Goal: Task Accomplishment & Management: Use online tool/utility

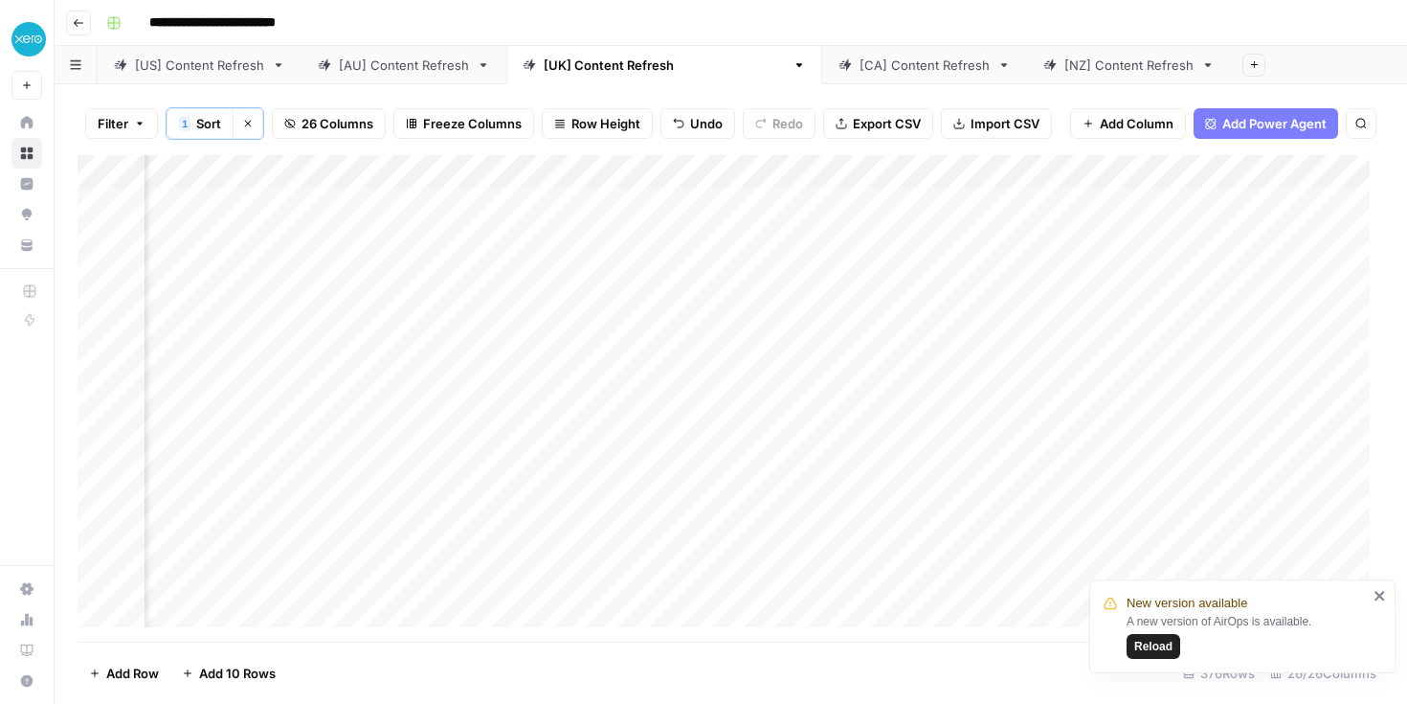
scroll to position [8, 2922]
click at [1158, 649] on span "Reload" at bounding box center [1153, 646] width 38 height 17
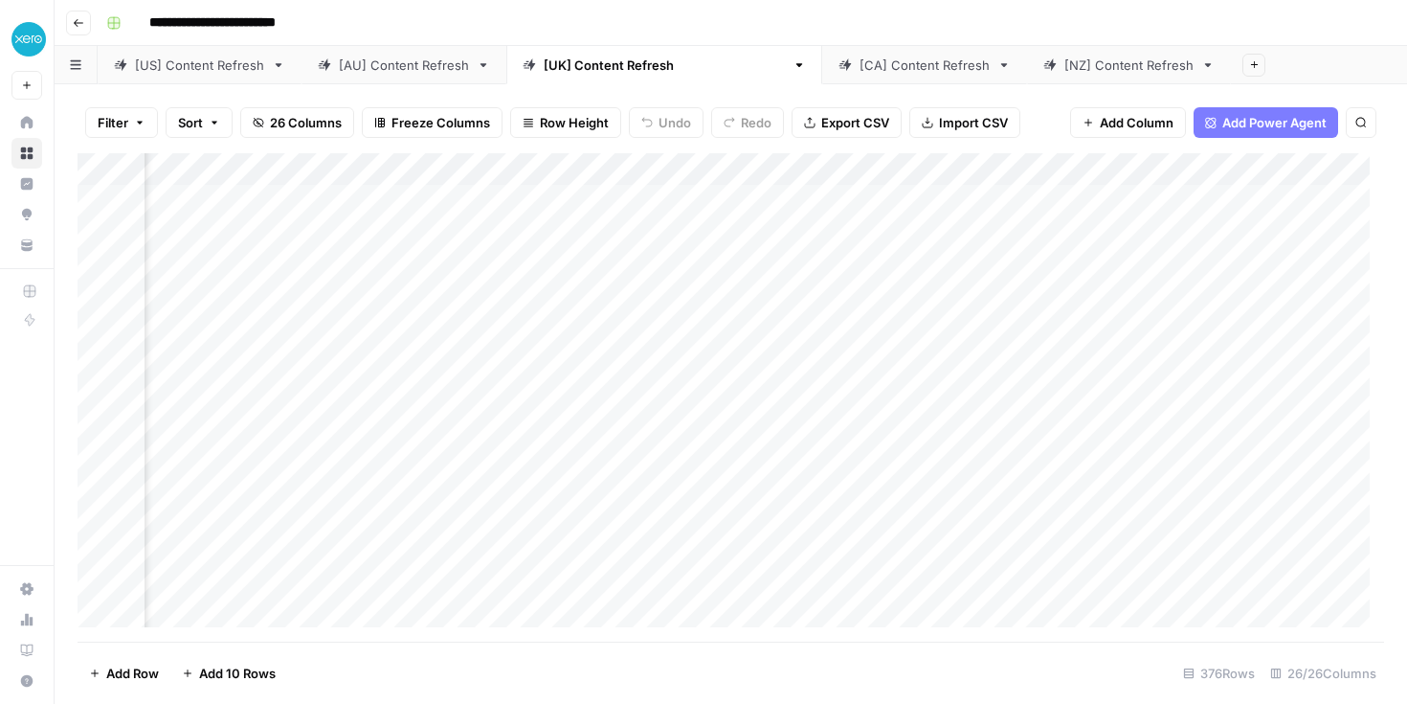
scroll to position [0, 3998]
click at [1078, 168] on div "Add Column" at bounding box center [731, 397] width 1307 height 488
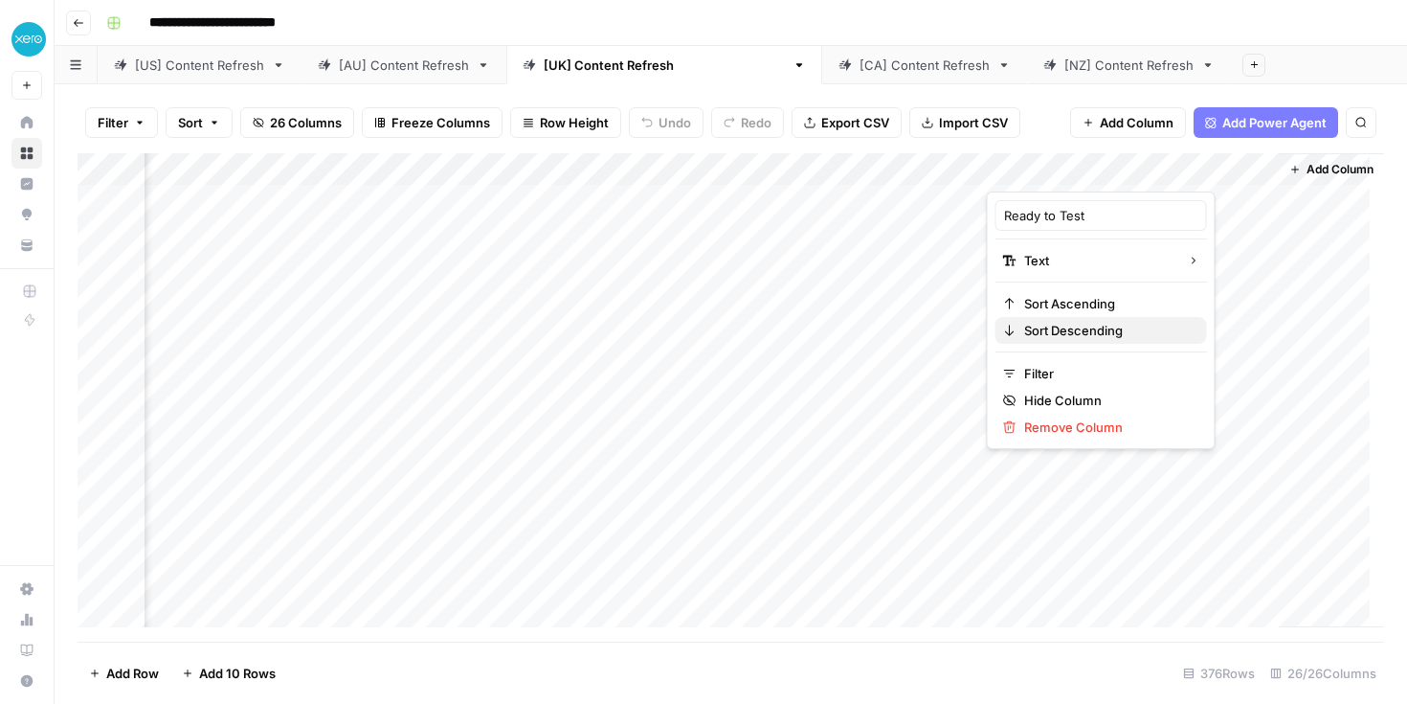
click at [1066, 339] on span "Sort Descending" at bounding box center [1108, 330] width 168 height 19
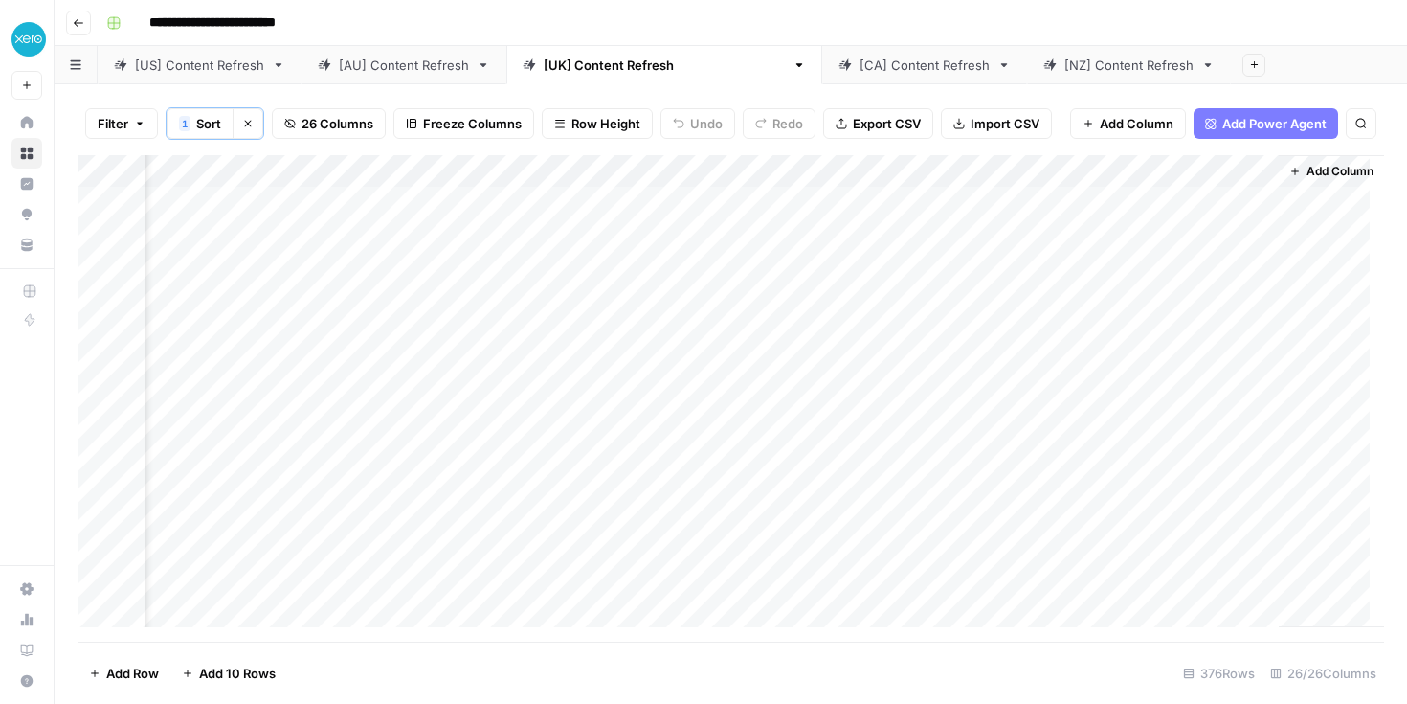
click at [1066, 166] on div "Add Column" at bounding box center [731, 398] width 1307 height 486
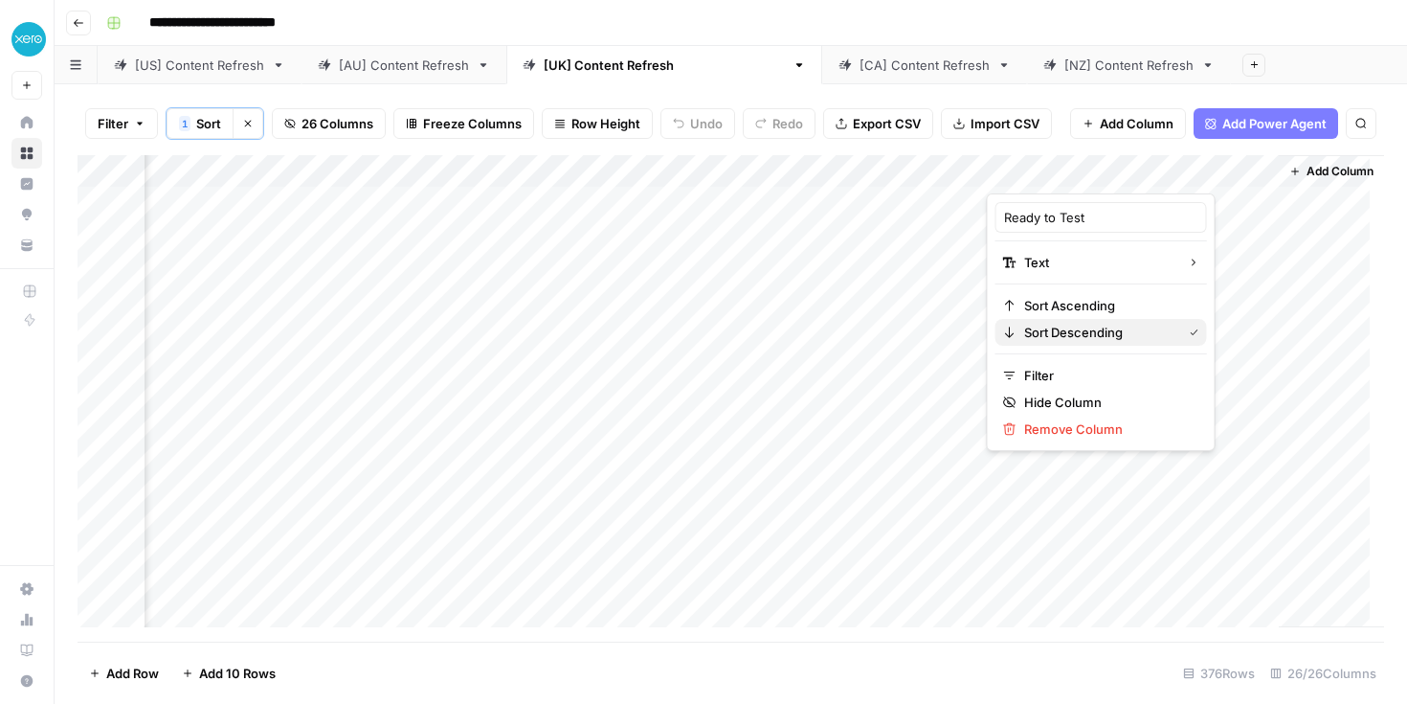
click at [1065, 321] on button "Sort Descending" at bounding box center [1102, 332] width 212 height 27
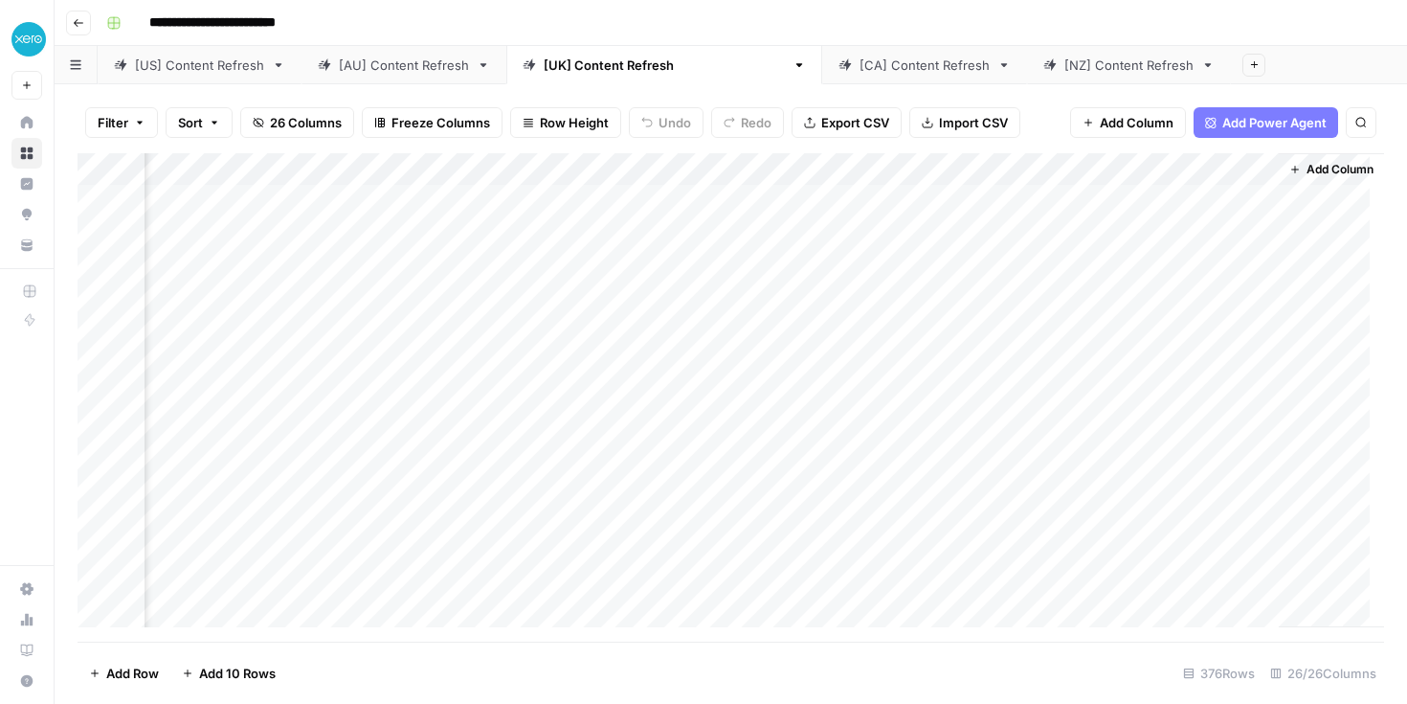
click at [1065, 174] on div "Add Column" at bounding box center [731, 397] width 1307 height 488
click at [1063, 311] on span "Sort Ascending" at bounding box center [1108, 303] width 168 height 19
click at [590, 321] on div "Add Column" at bounding box center [731, 398] width 1307 height 486
click at [635, 171] on div "Add Column" at bounding box center [731, 398] width 1307 height 486
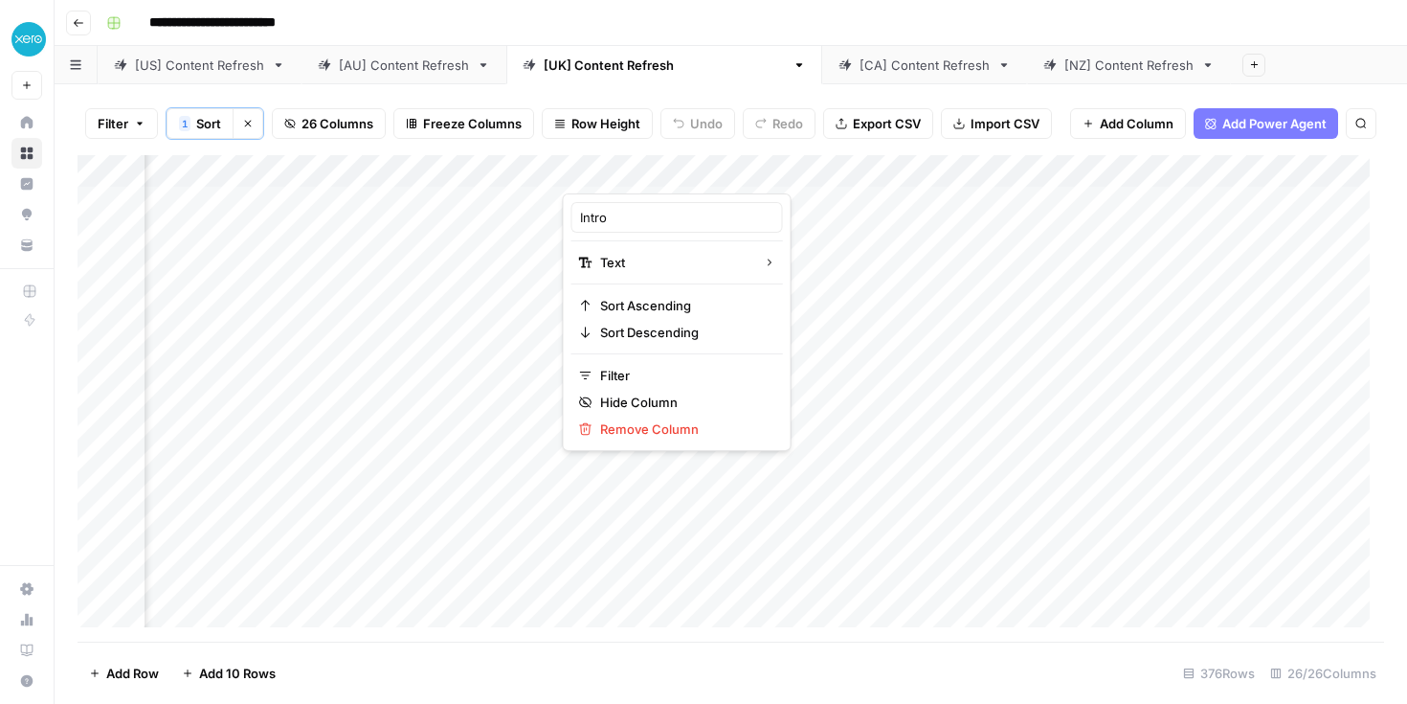
click at [793, 158] on div at bounding box center [701, 174] width 277 height 38
click at [791, 168] on div at bounding box center [701, 174] width 277 height 38
click at [1095, 380] on div "Add Column" at bounding box center [731, 398] width 1307 height 486
click at [1323, 166] on span "Add Column" at bounding box center [1340, 171] width 67 height 17
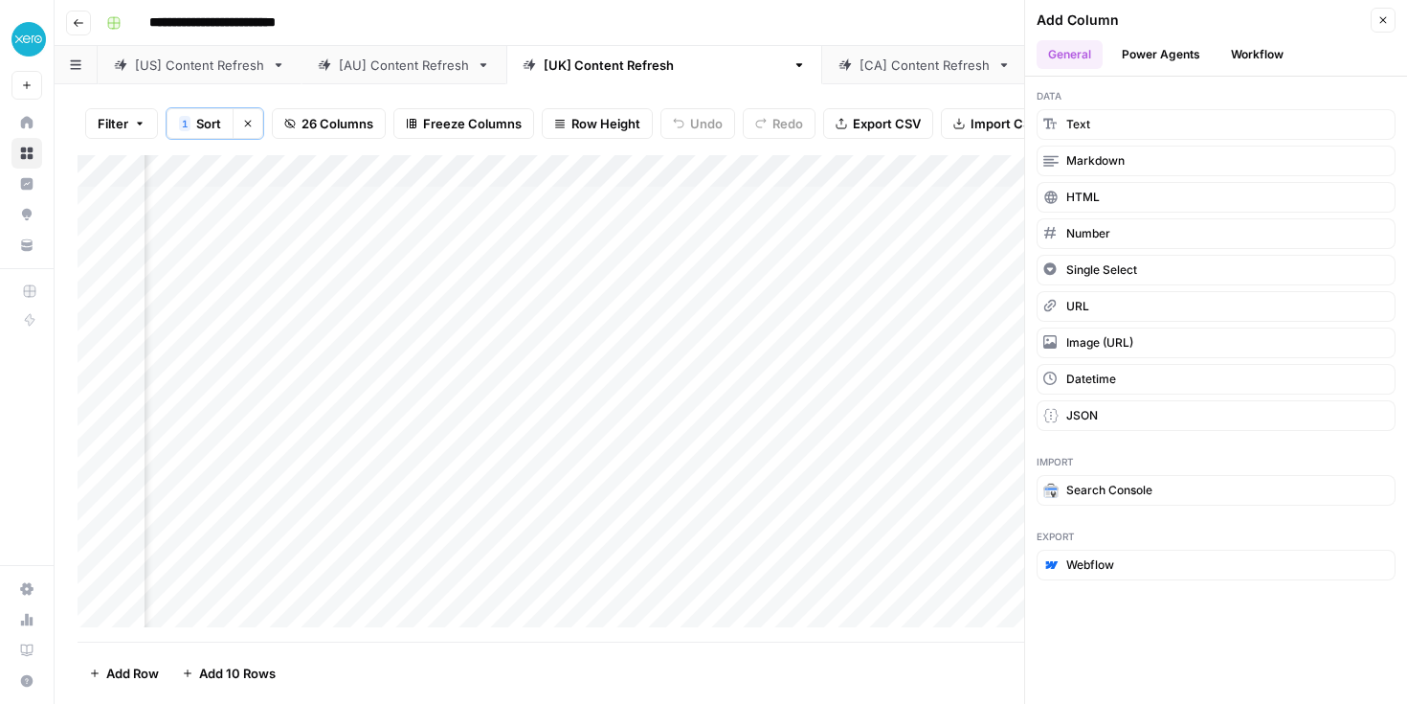
click at [947, 346] on div "Add Column" at bounding box center [731, 398] width 1307 height 486
click at [1379, 19] on icon "button" at bounding box center [1383, 19] width 11 height 11
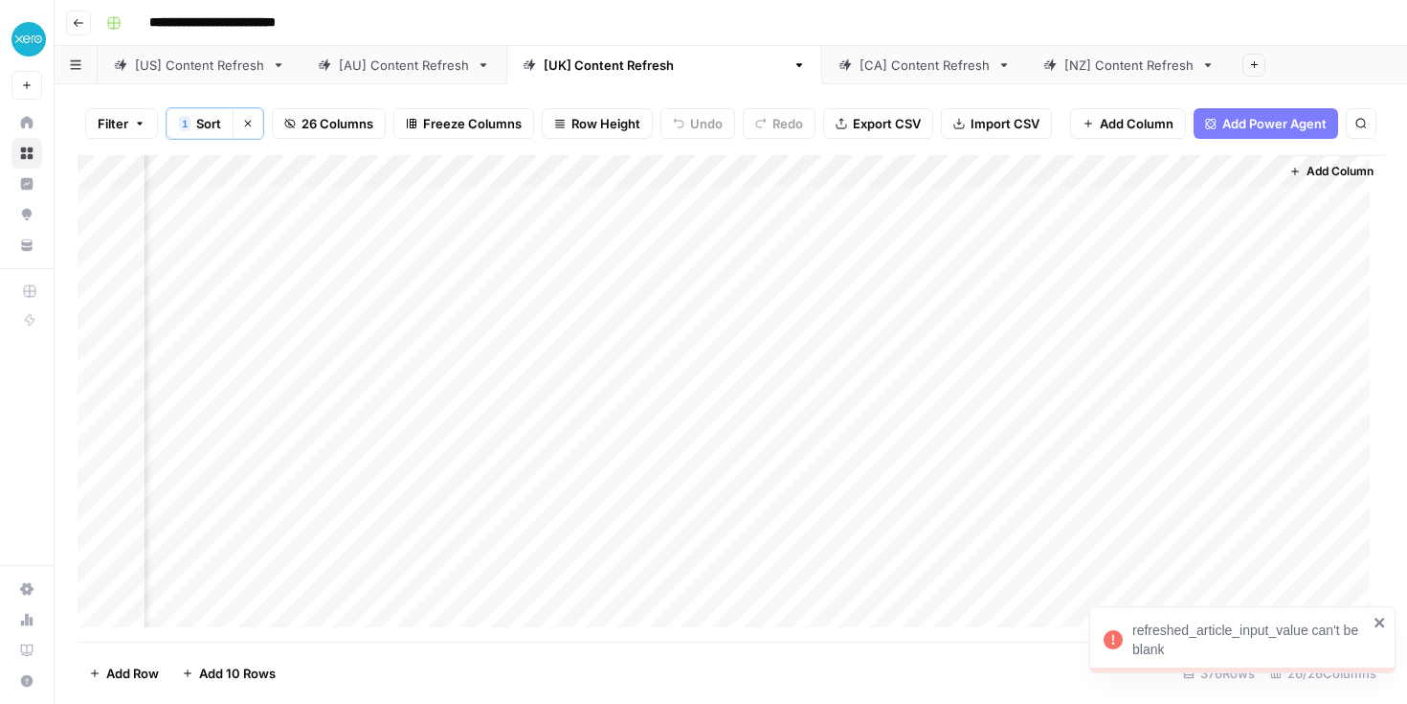
click at [1286, 169] on button "Add Column" at bounding box center [1332, 171] width 100 height 25
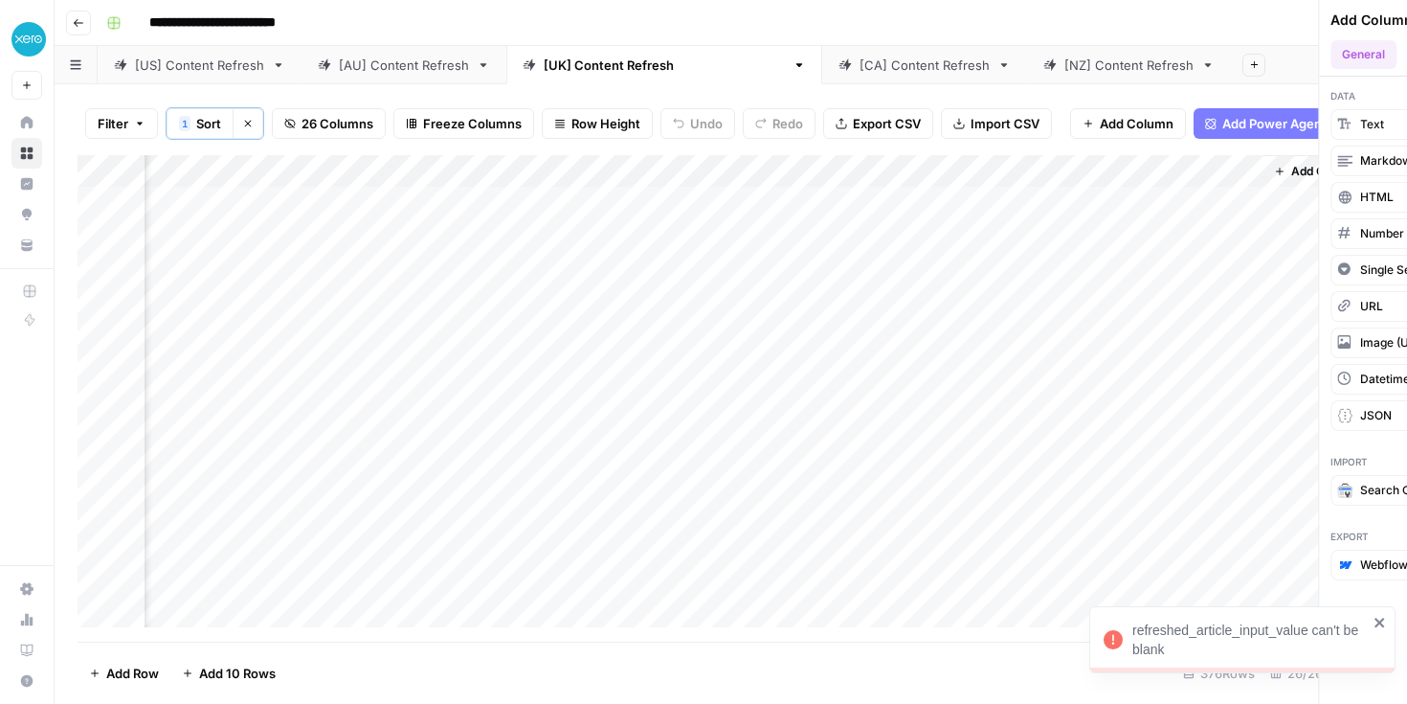
click at [1286, 169] on div "**********" at bounding box center [731, 352] width 1353 height 704
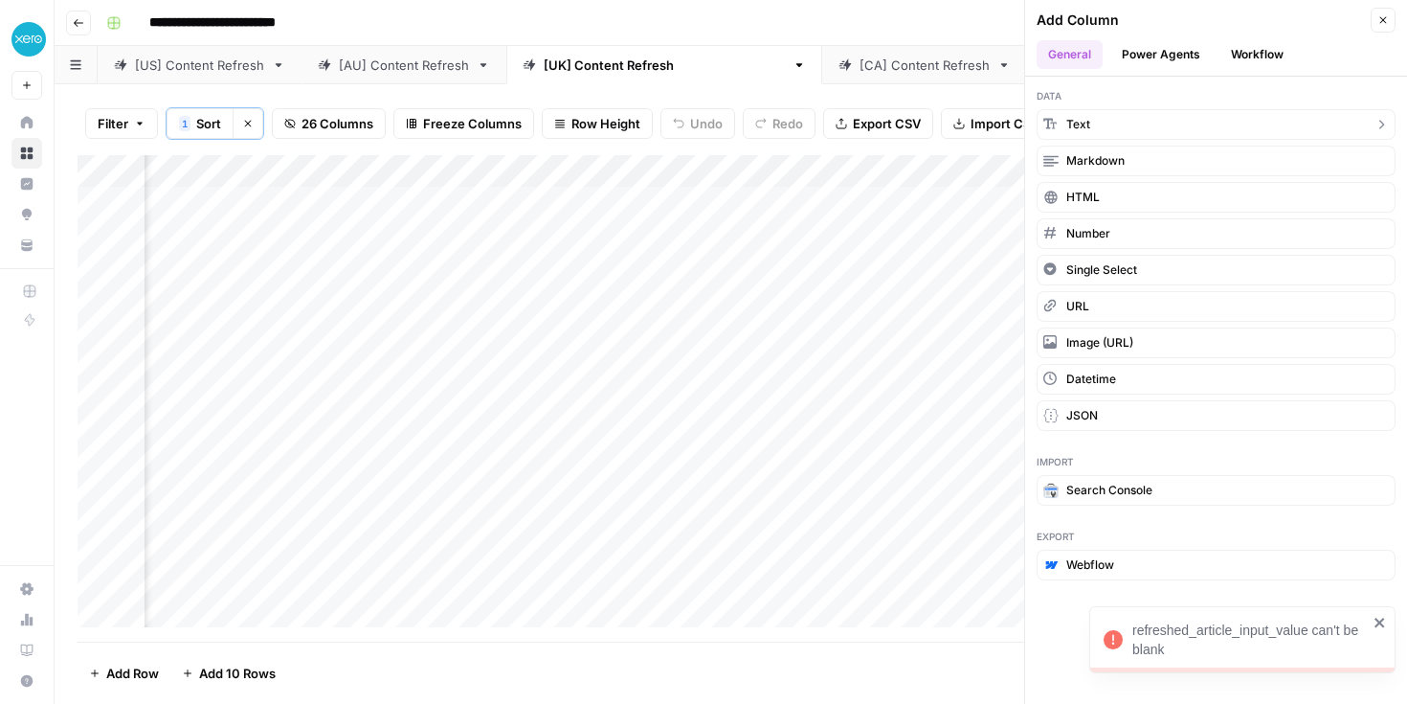
click at [1159, 123] on button "Text" at bounding box center [1216, 124] width 359 height 31
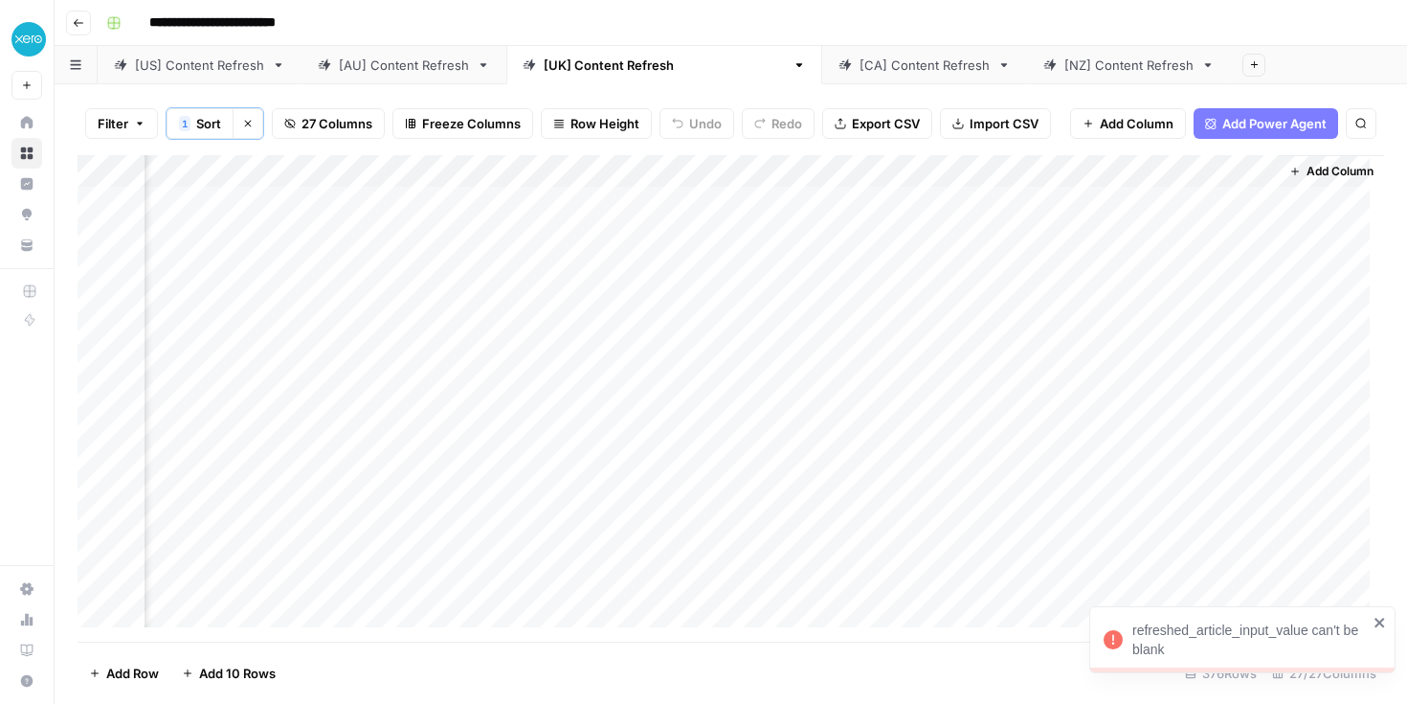
scroll to position [0, 4273]
click at [1078, 173] on div "Add Column" at bounding box center [731, 398] width 1307 height 486
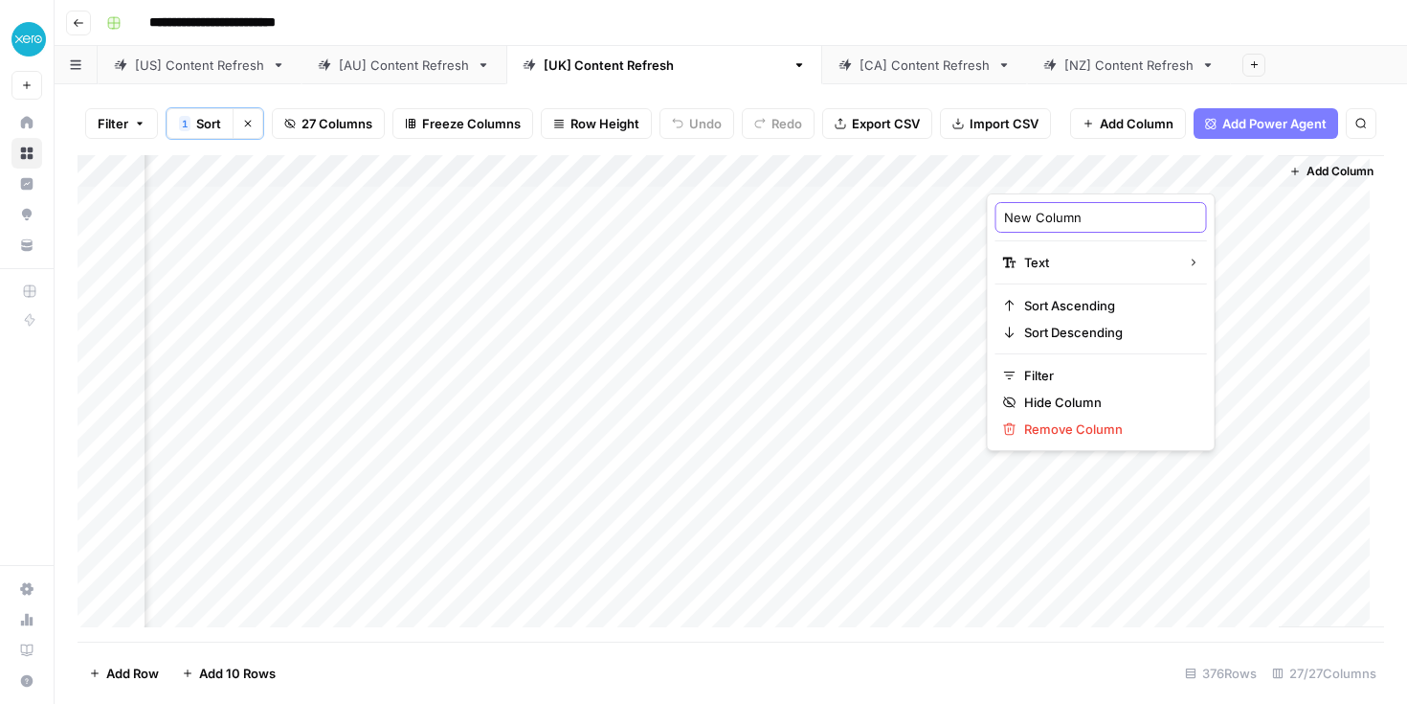
click at [1062, 212] on input "New Column" at bounding box center [1101, 217] width 194 height 19
type input "Author [PERSON_NAME]"
click at [934, 328] on div "Add Column" at bounding box center [731, 398] width 1307 height 486
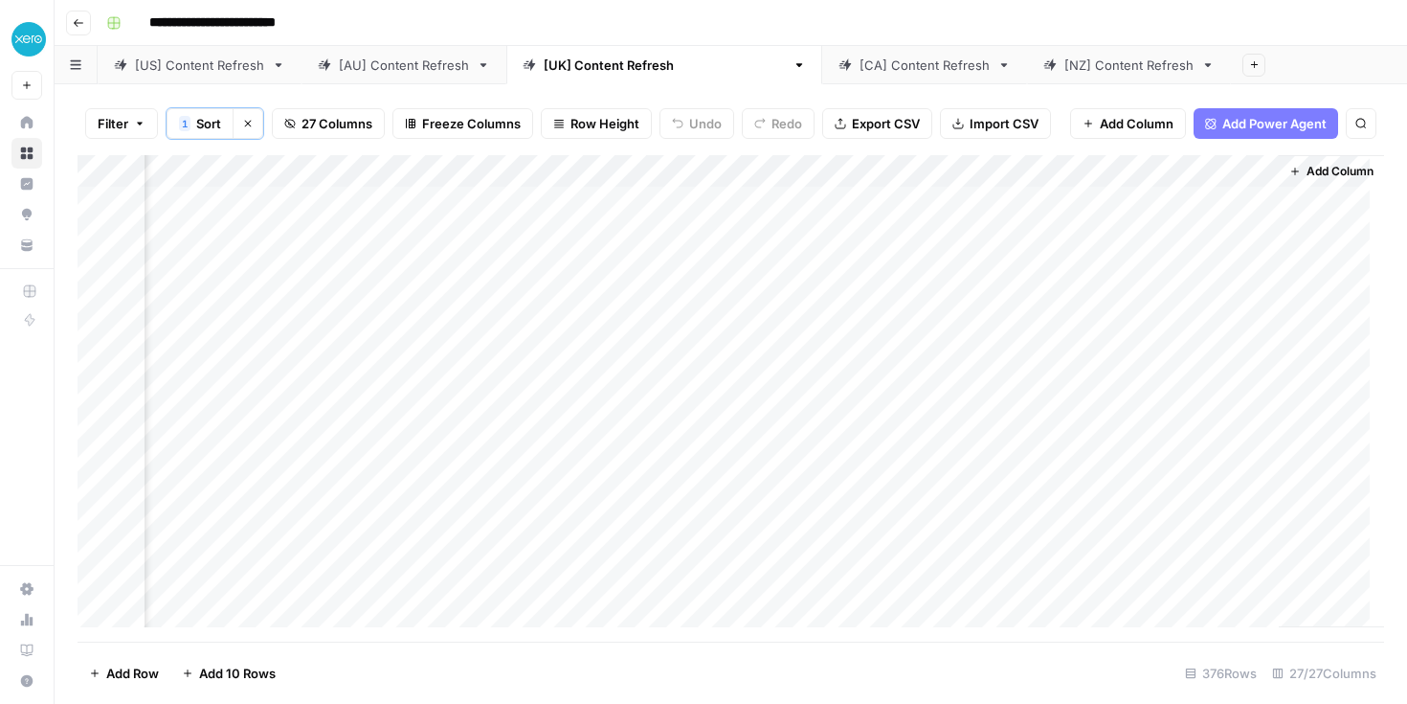
click at [1030, 160] on div "Add Column" at bounding box center [731, 398] width 1307 height 486
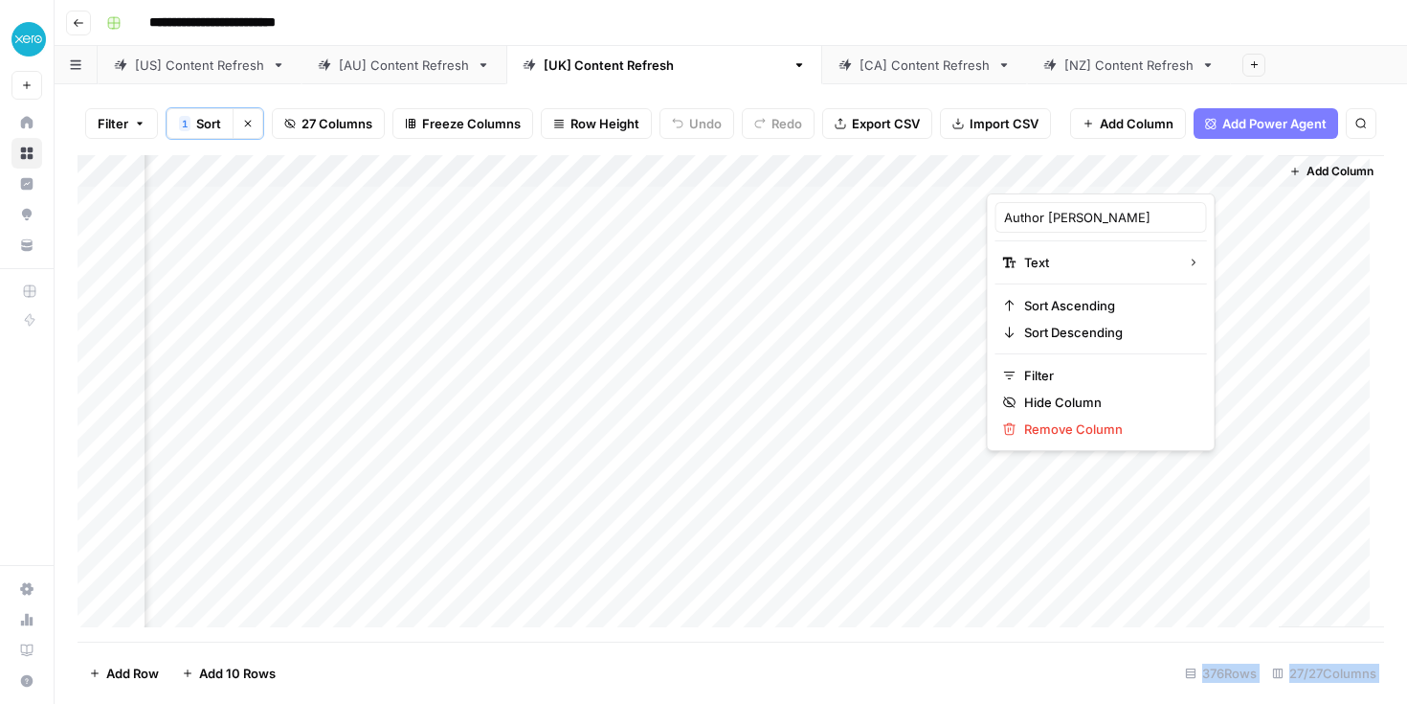
drag, startPoint x: 1147, startPoint y: 168, endPoint x: 949, endPoint y: 333, distance: 257.6
click at [955, 321] on body "**********" at bounding box center [703, 352] width 1407 height 704
click at [912, 438] on div "Add Column" at bounding box center [731, 398] width 1307 height 486
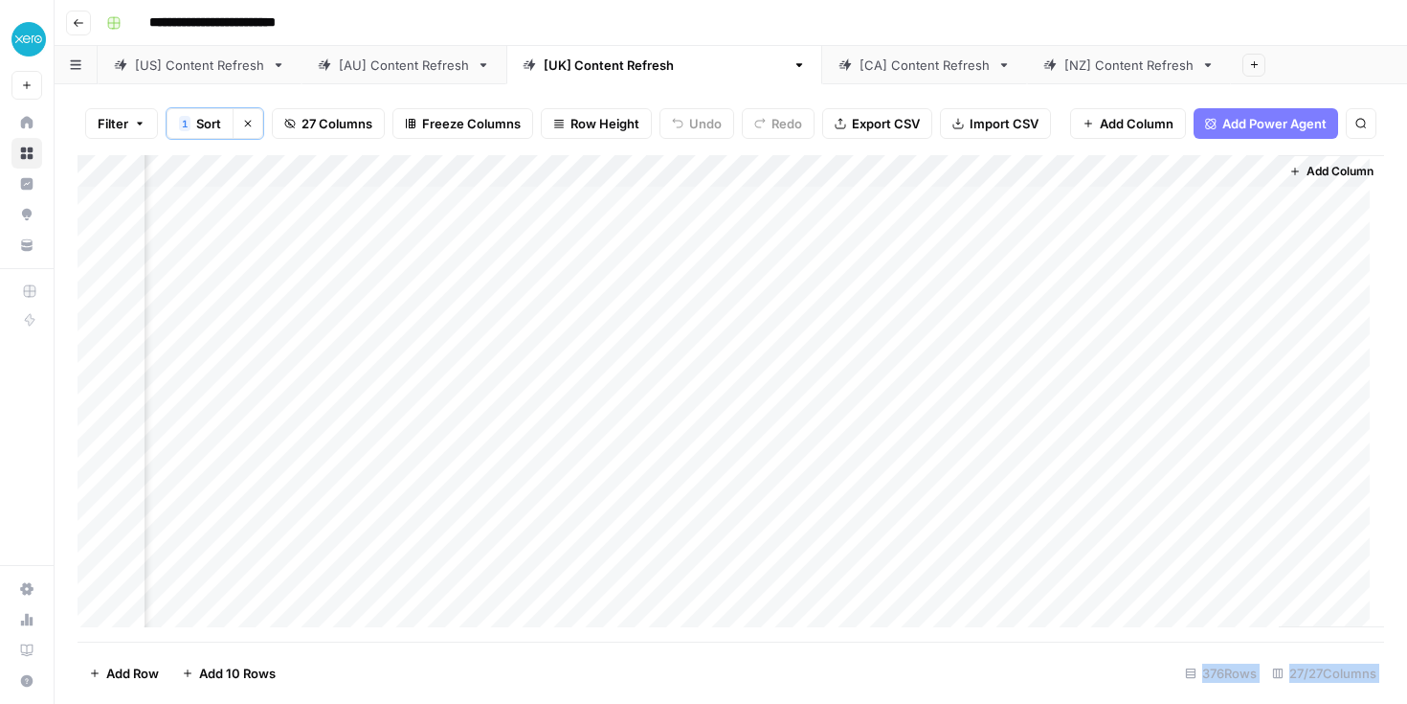
drag, startPoint x: 1247, startPoint y: 168, endPoint x: 1108, endPoint y: 176, distance: 140.0
click at [1108, 176] on div "Add Column" at bounding box center [731, 398] width 1307 height 486
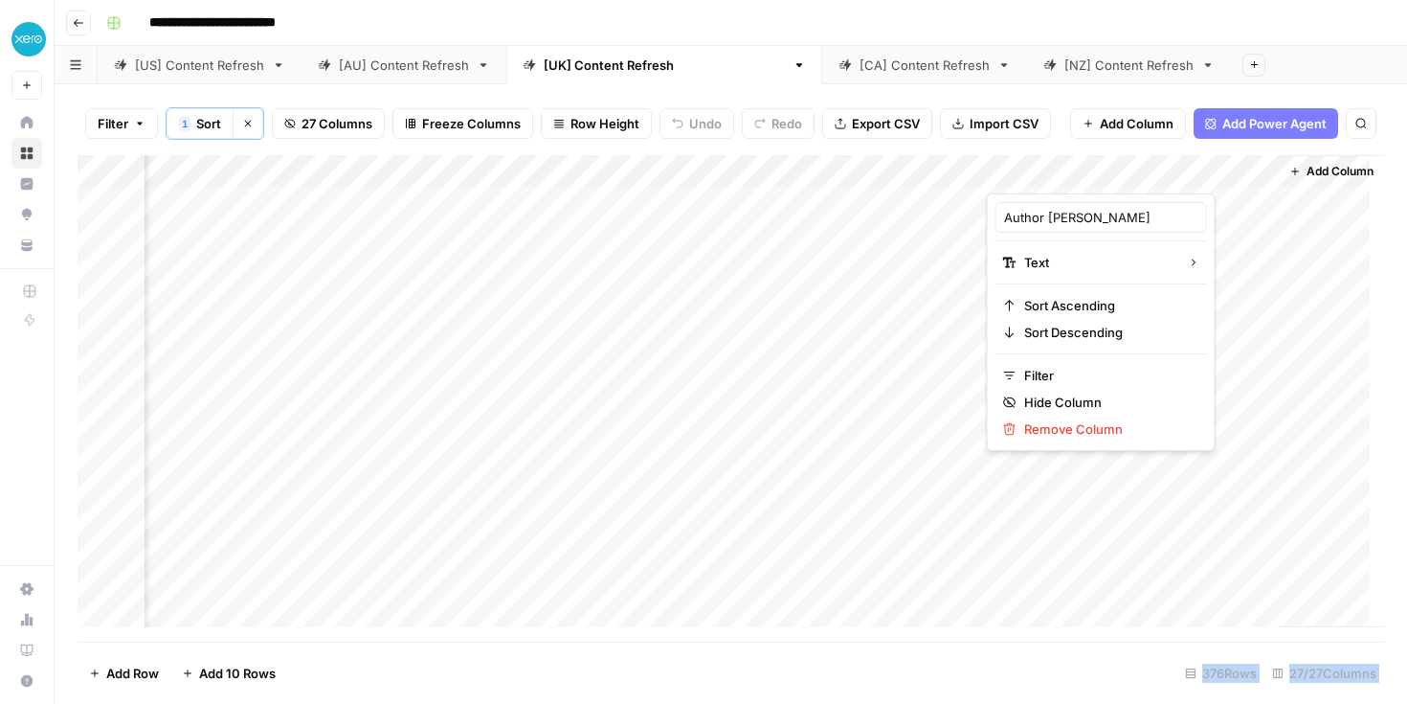
drag, startPoint x: 1179, startPoint y: 176, endPoint x: 941, endPoint y: 178, distance: 238.4
click at [941, 178] on body "**********" at bounding box center [703, 352] width 1407 height 704
click at [948, 418] on div "Add Column" at bounding box center [731, 398] width 1307 height 486
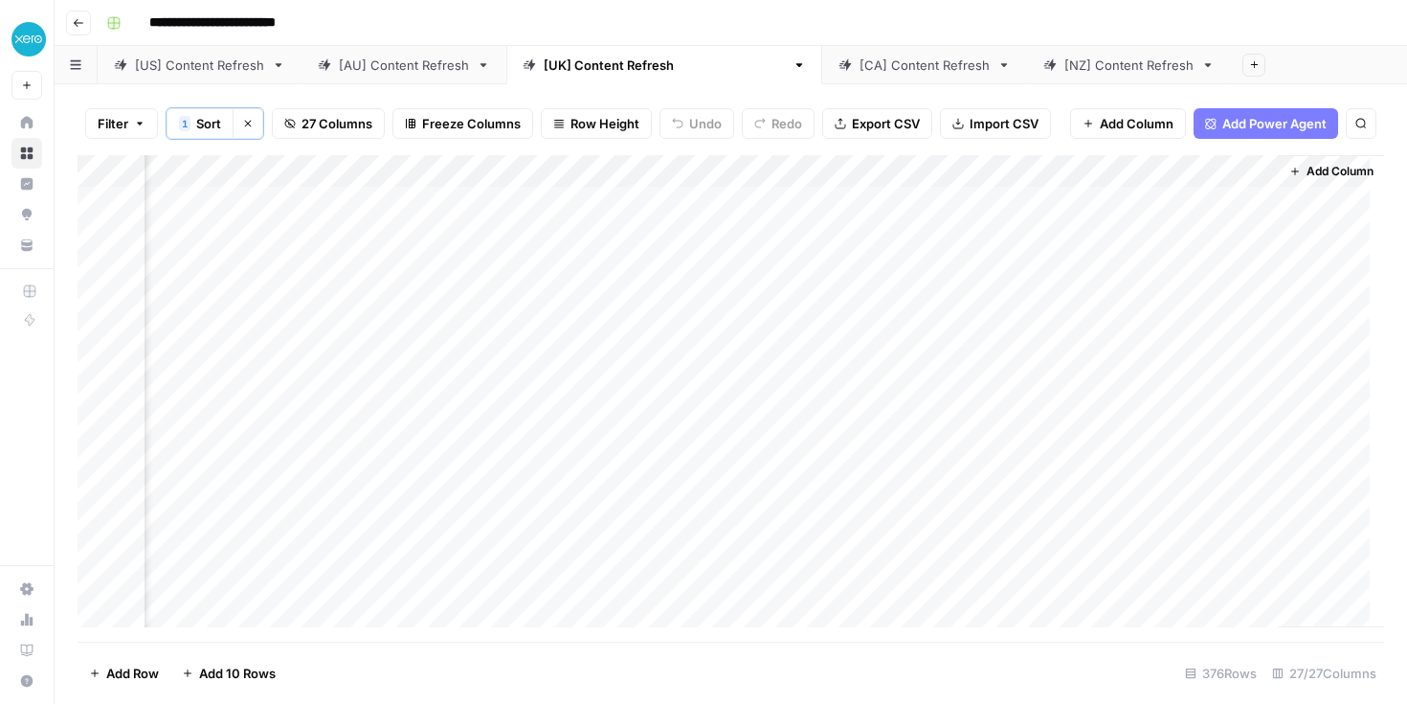
click at [1199, 31] on div "**********" at bounding box center [743, 23] width 1289 height 31
drag, startPoint x: 1058, startPoint y: 168, endPoint x: 211, endPoint y: 198, distance: 847.8
click at [211, 198] on div "Add Column" at bounding box center [731, 398] width 1307 height 486
drag, startPoint x: 749, startPoint y: 175, endPoint x: 560, endPoint y: 180, distance: 188.6
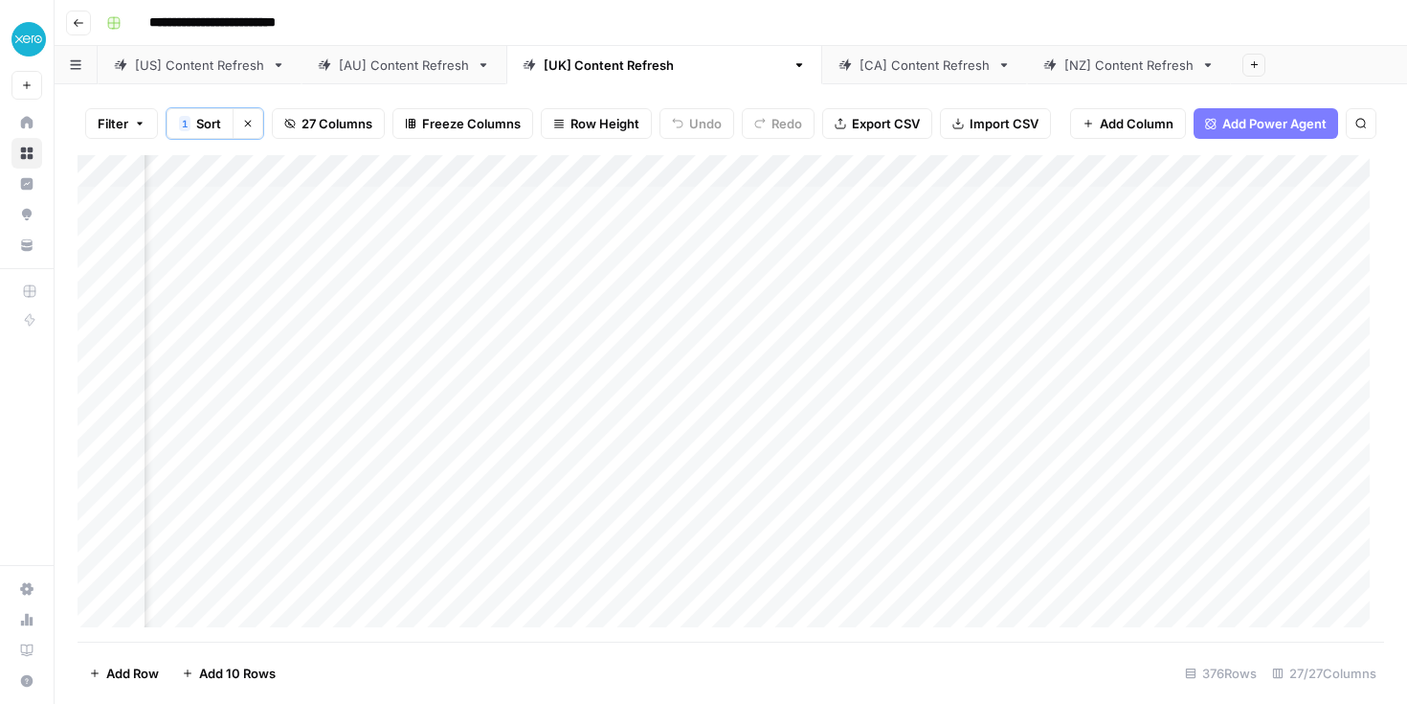
click at [560, 180] on div "Add Column" at bounding box center [731, 398] width 1307 height 486
click at [549, 204] on div "Add Column" at bounding box center [731, 398] width 1307 height 486
type textarea "**********"
click at [613, 241] on div "Add Column" at bounding box center [731, 398] width 1307 height 486
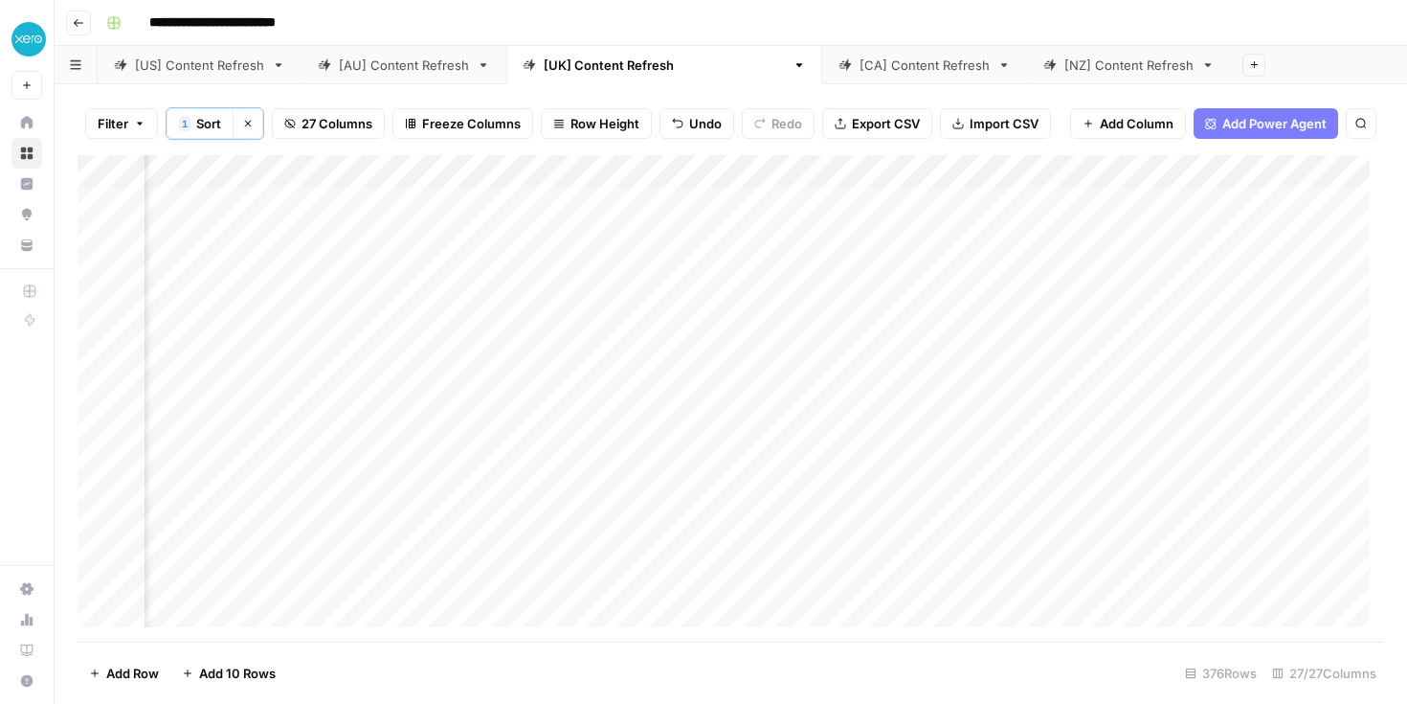
click at [613, 241] on div "Add Column" at bounding box center [731, 398] width 1307 height 486
type textarea "**********"
click at [597, 379] on div "Add Column" at bounding box center [731, 398] width 1307 height 486
